Goal: Navigation & Orientation: Find specific page/section

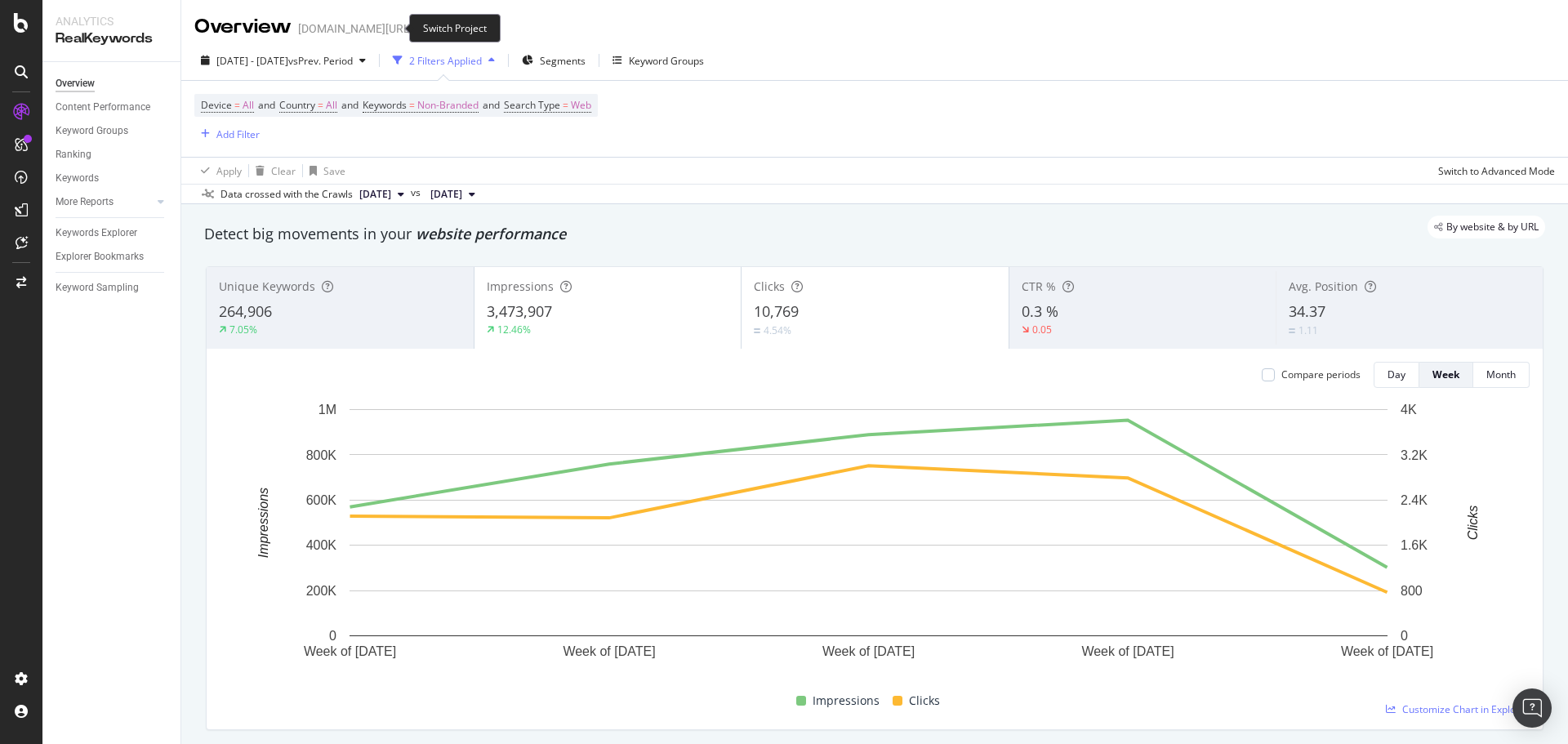
click at [419, 27] on icon "arrow-right-arrow-left" at bounding box center [425, 29] width 10 height 12
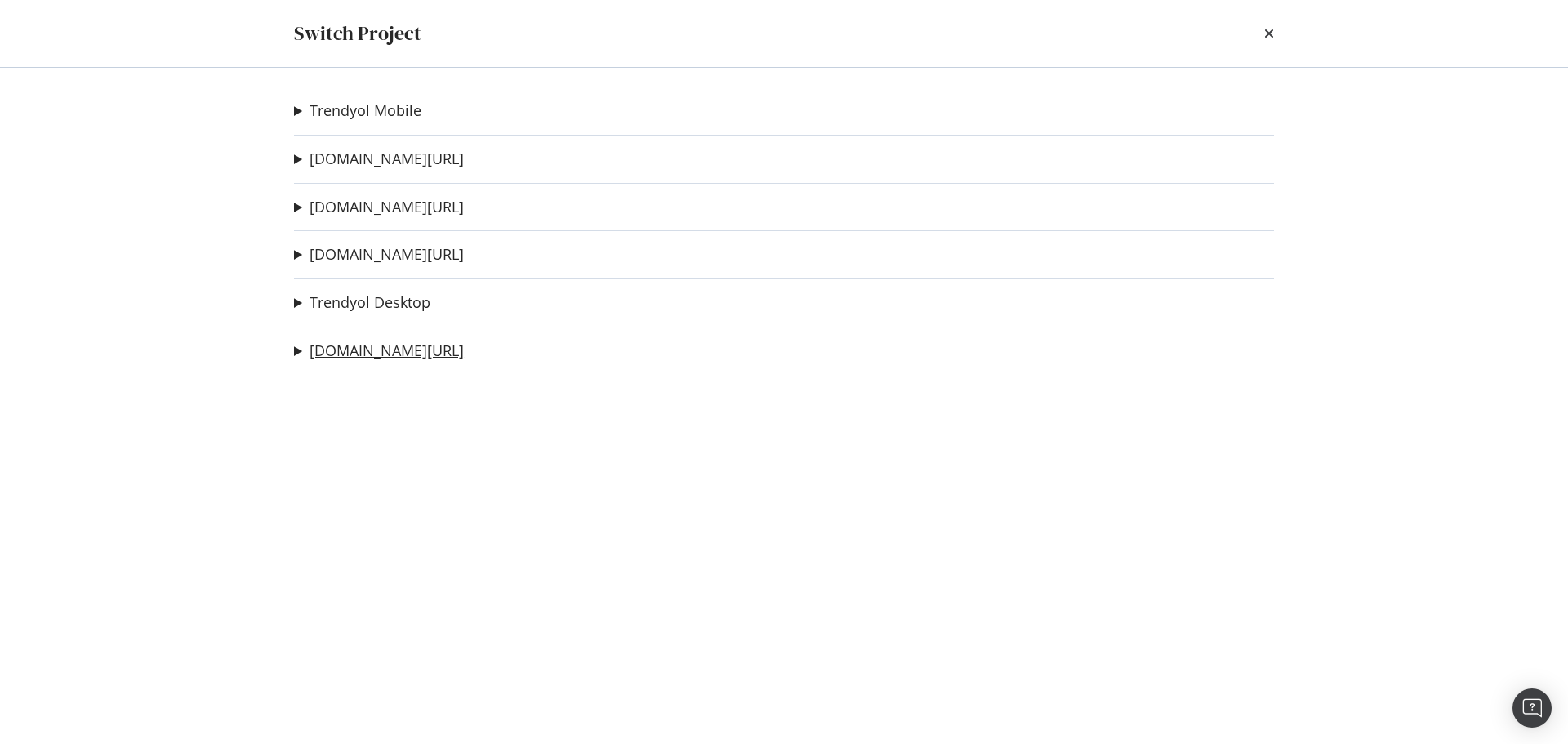
click at [419, 346] on link "[DOMAIN_NAME][URL]" at bounding box center [387, 351] width 154 height 17
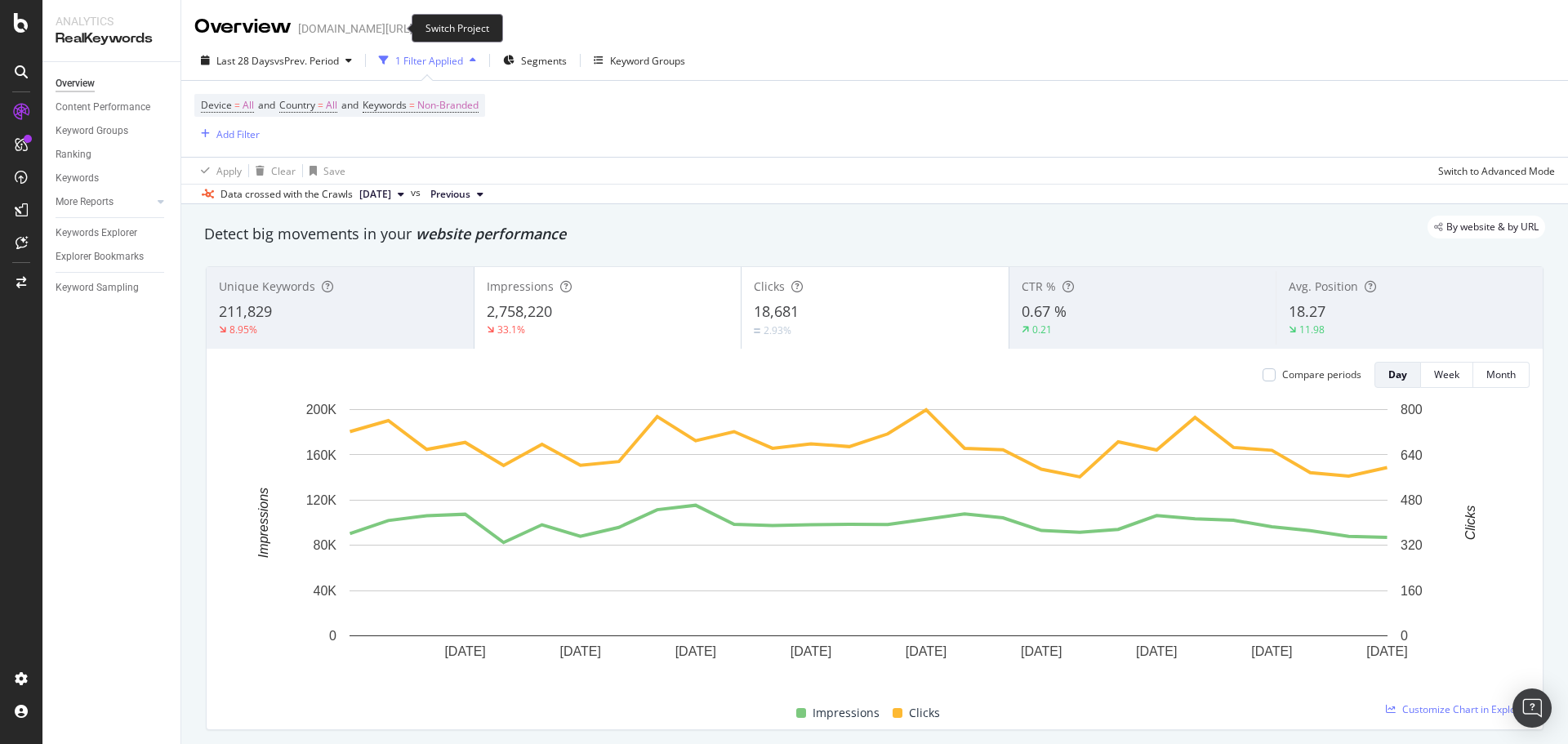
click at [419, 26] on icon "arrow-right-arrow-left" at bounding box center [425, 29] width 10 height 12
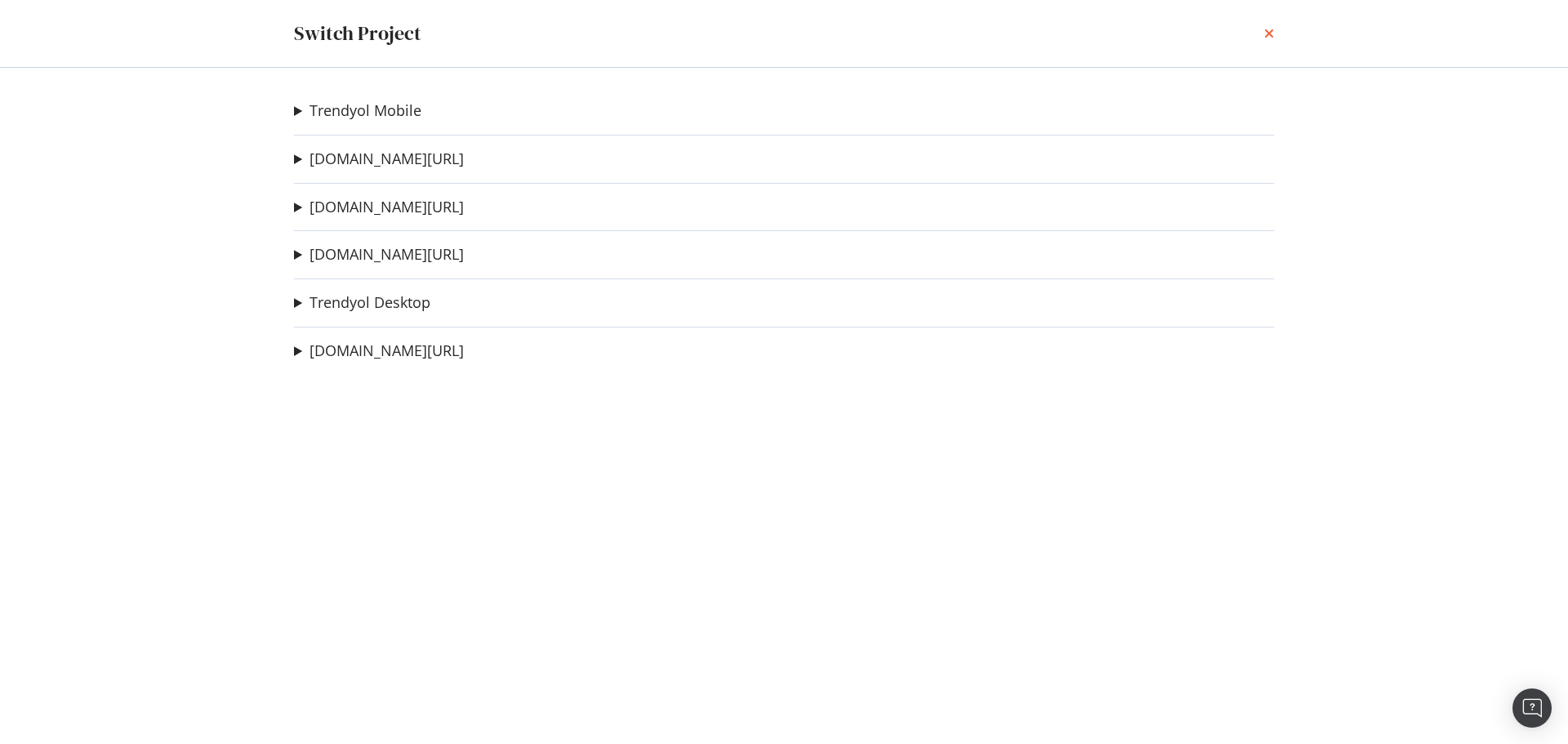
click at [1271, 39] on icon "times" at bounding box center [1269, 34] width 10 height 13
